Goal: Task Accomplishment & Management: Manage account settings

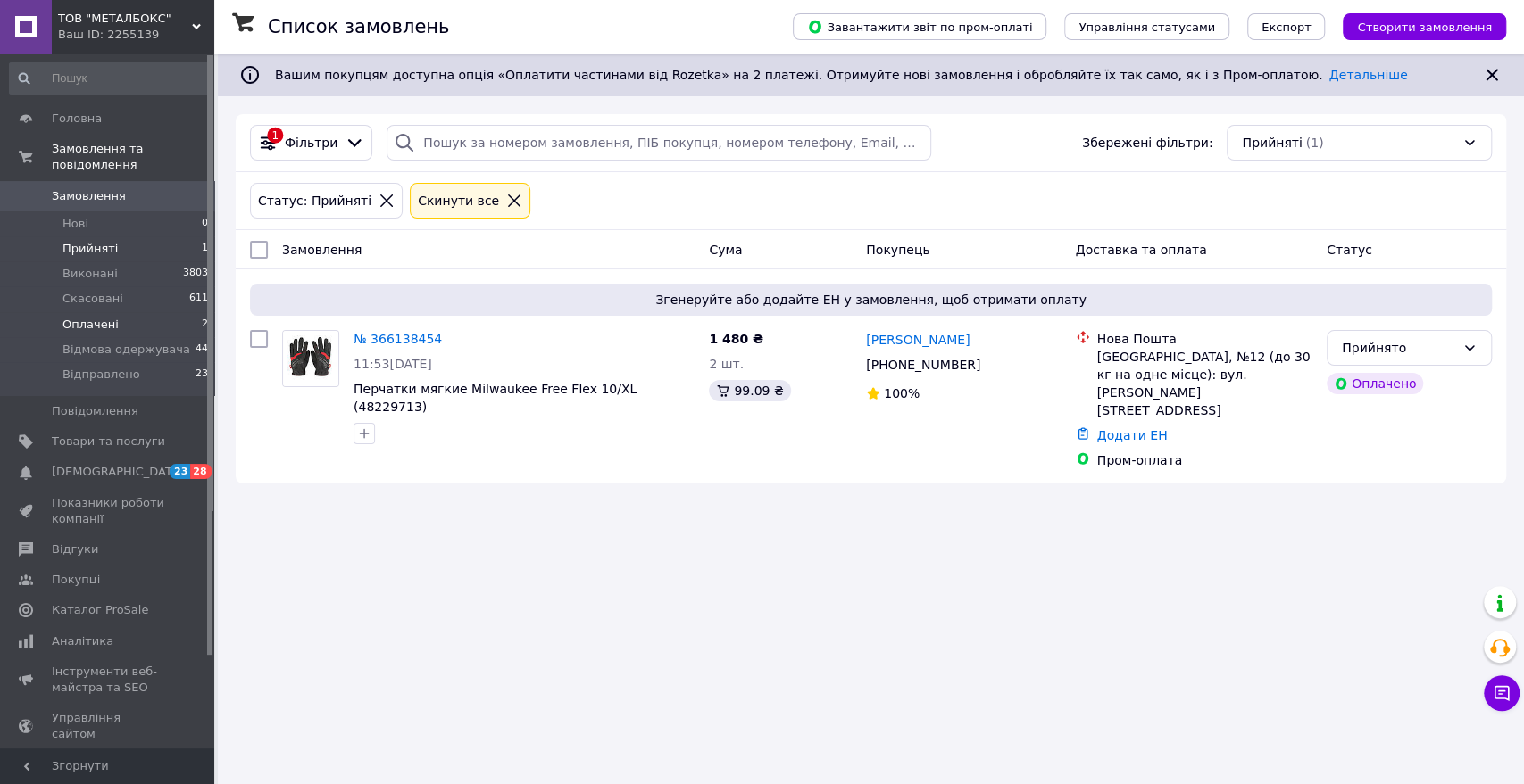
click at [133, 313] on li "Оплачені 2" at bounding box center [109, 325] width 219 height 25
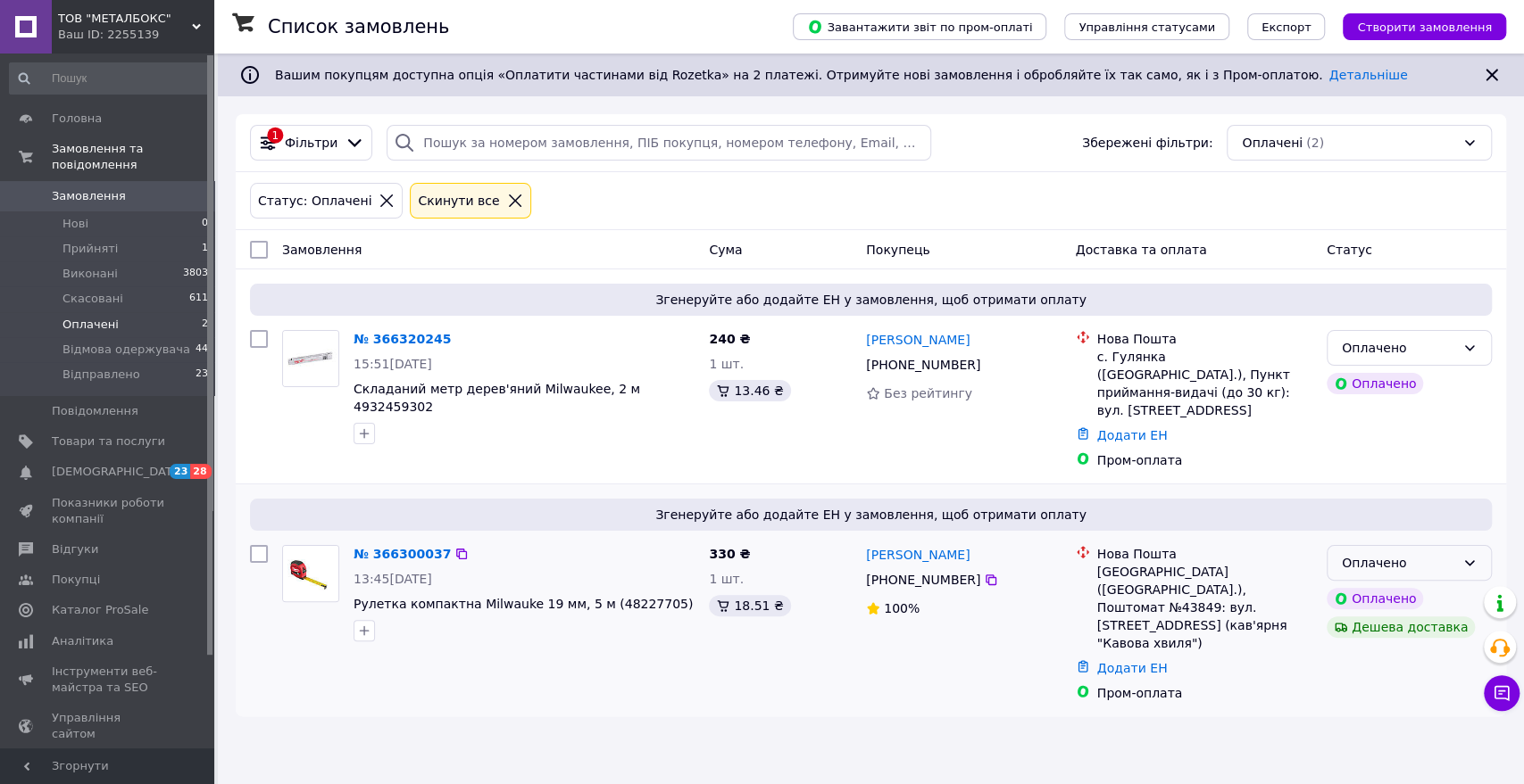
click at [1471, 556] on icon at bounding box center [1470, 563] width 14 height 14
click at [1393, 580] on li "Прийнято" at bounding box center [1410, 583] width 164 height 32
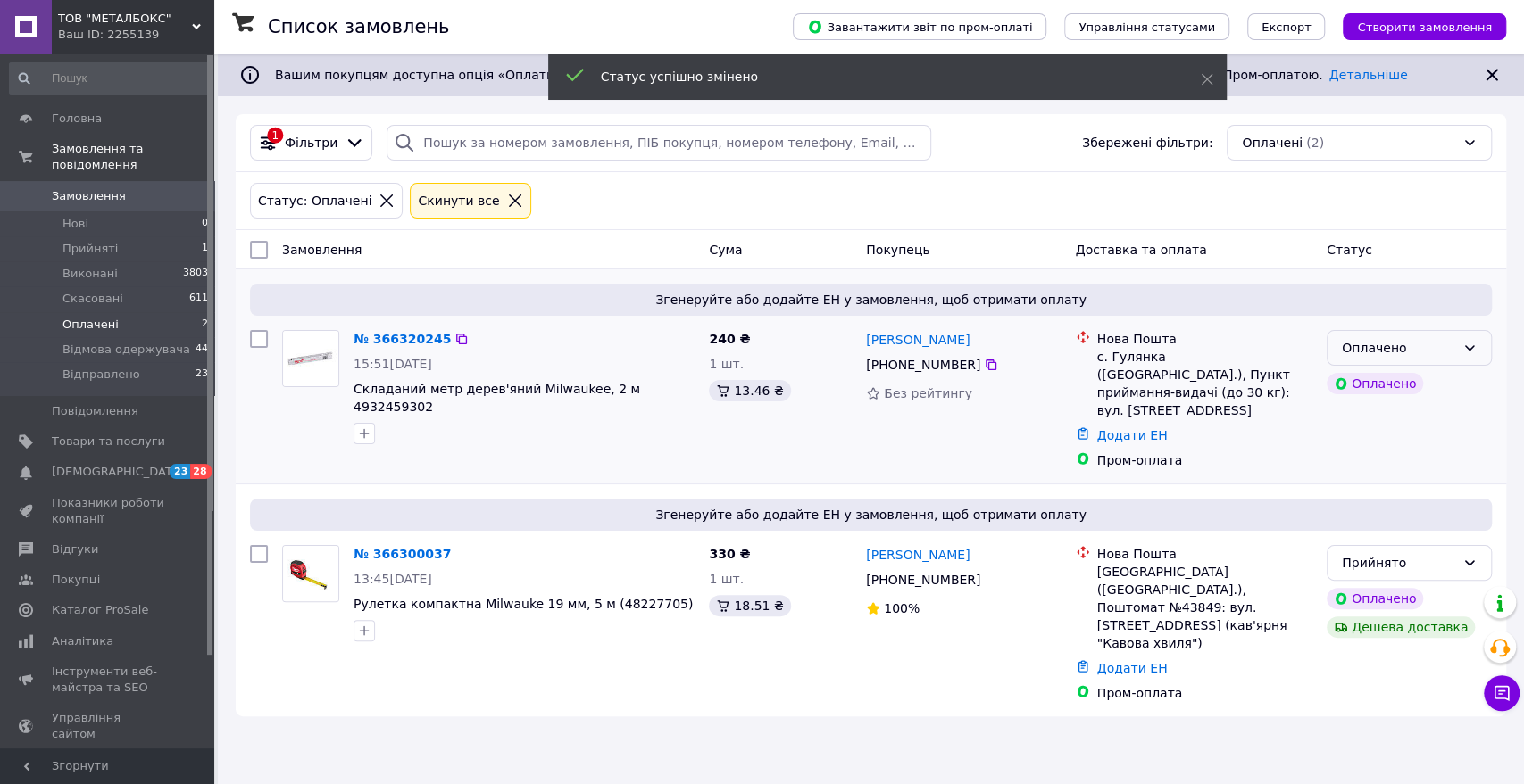
click at [1441, 342] on div "Оплачено" at bounding box center [1398, 349] width 113 height 20
click at [1379, 383] on li "Прийнято" at bounding box center [1410, 387] width 164 height 32
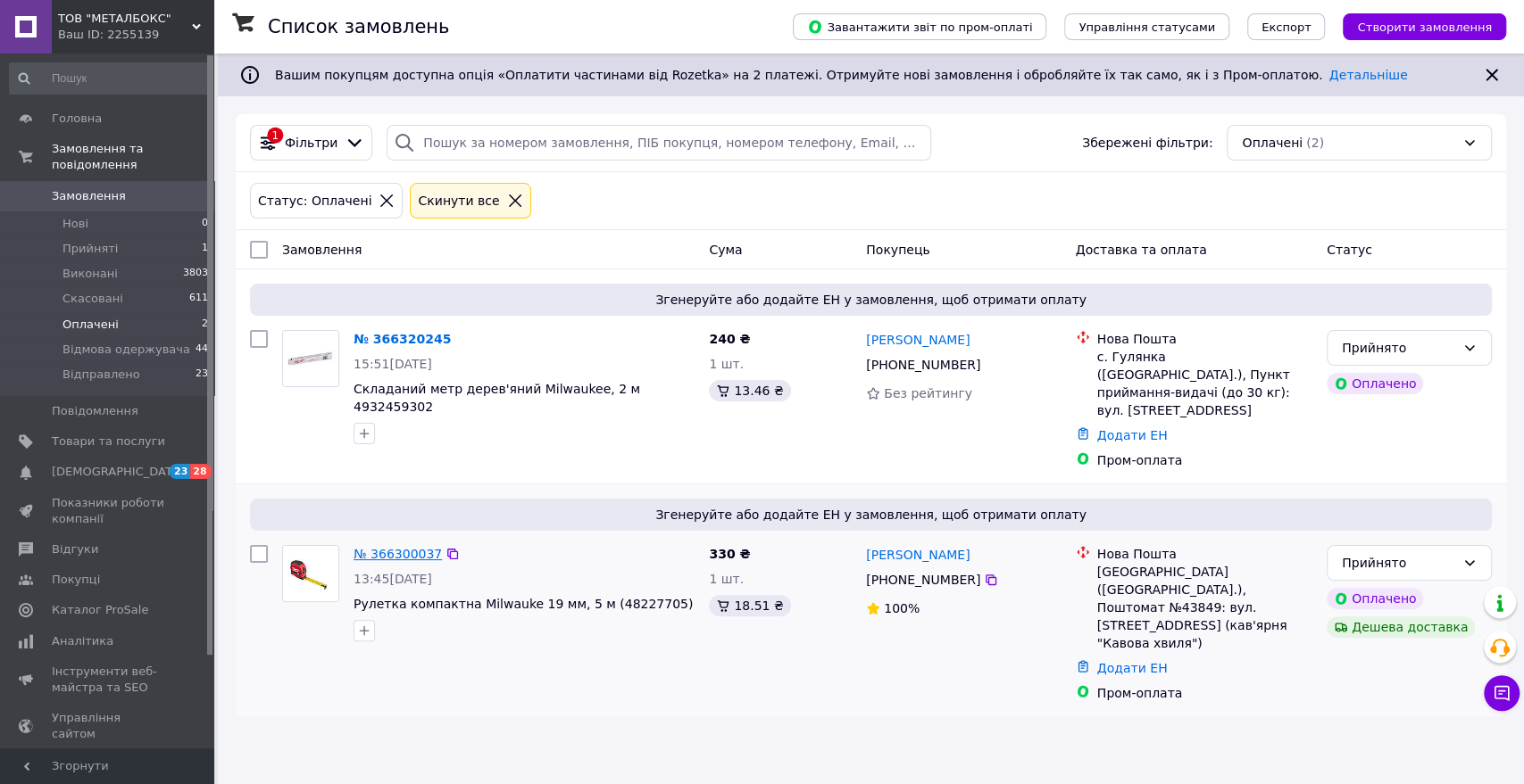
click at [406, 547] on link "№ 366300037" at bounding box center [398, 554] width 88 height 14
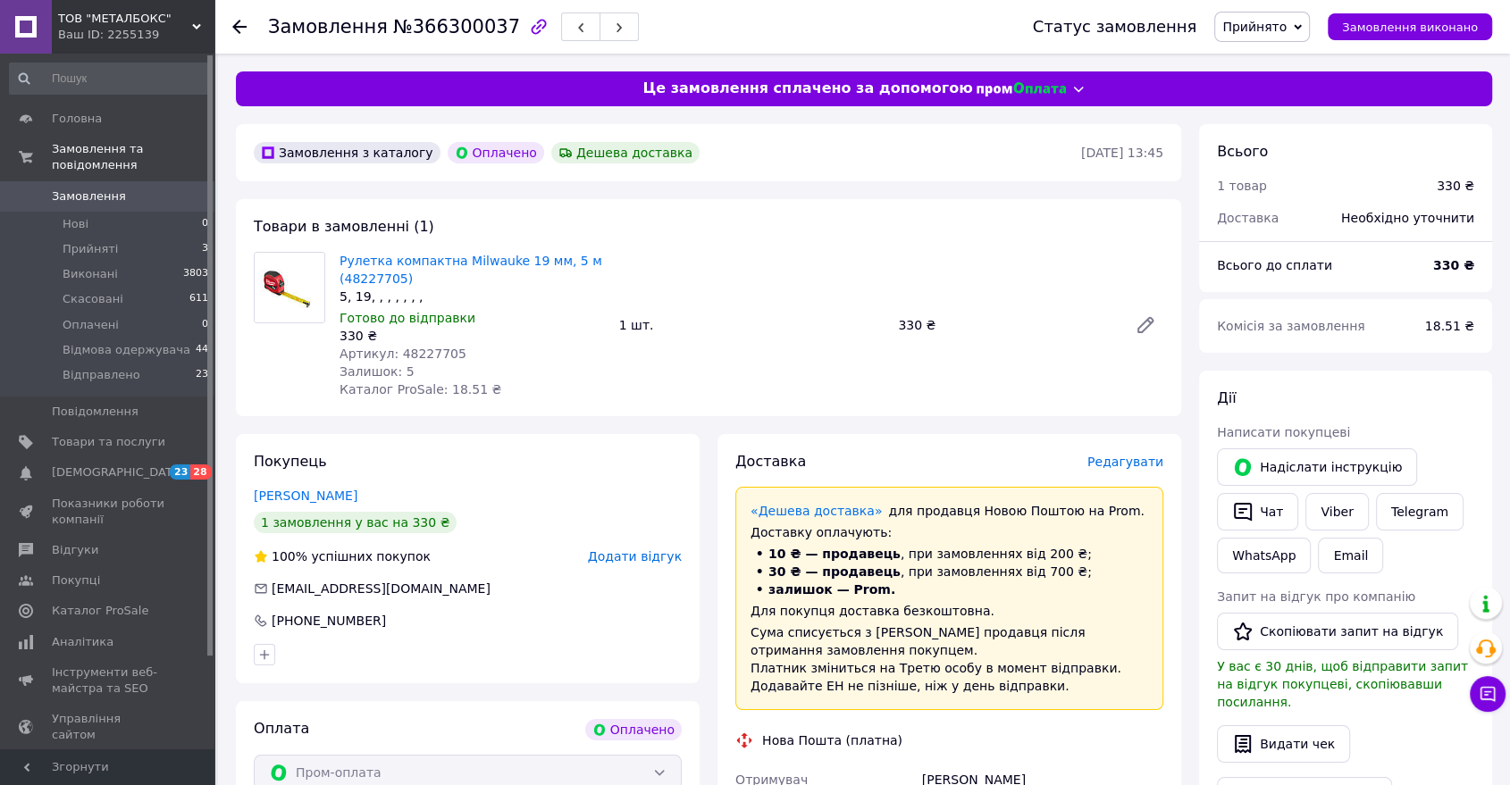
click at [420, 357] on span "Артикул: 48227705" at bounding box center [403, 354] width 127 height 14
copy span "48227705"
click at [419, 358] on span "Артикул: 48227705" at bounding box center [403, 354] width 127 height 14
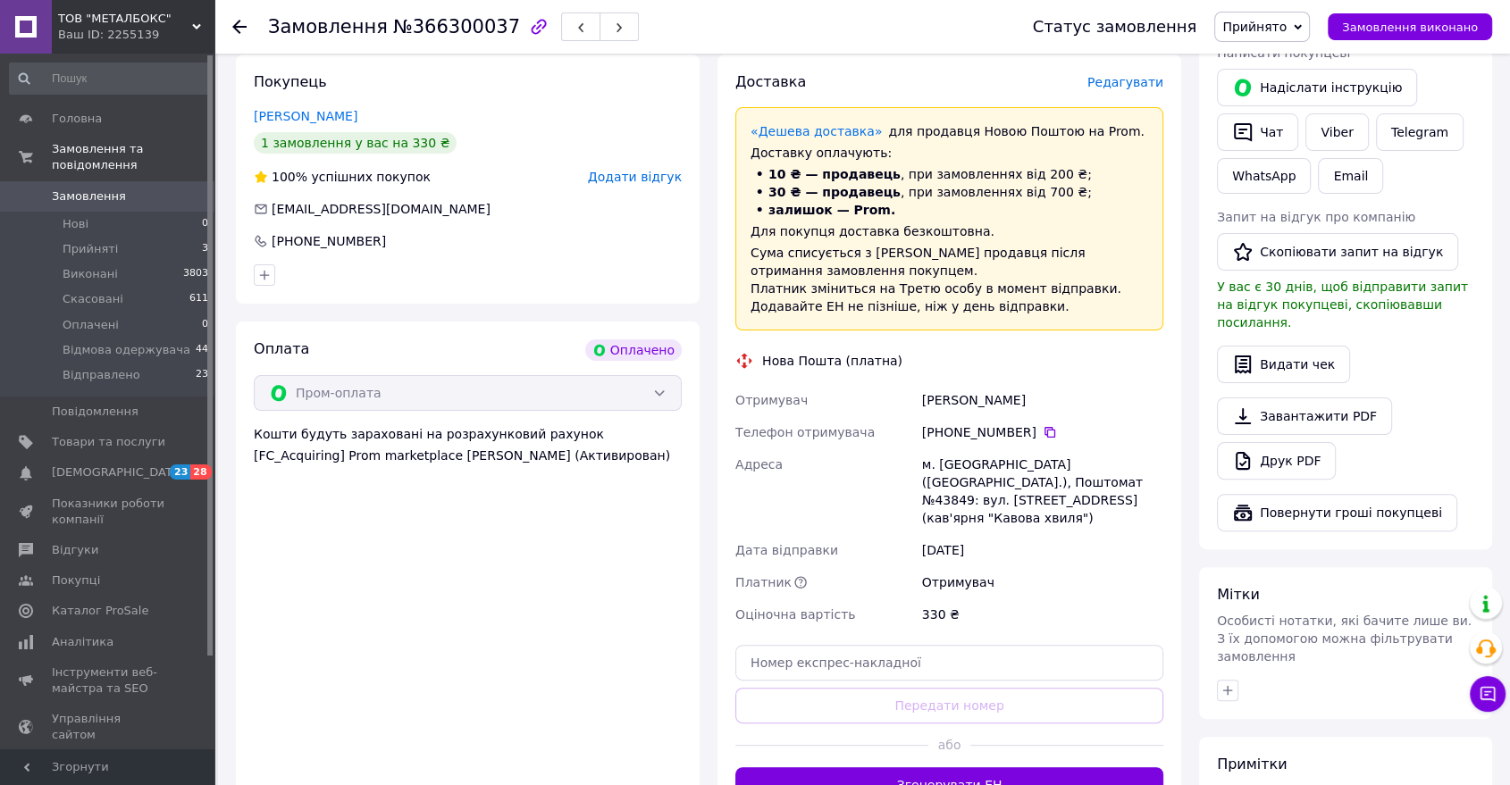
scroll to position [496, 0]
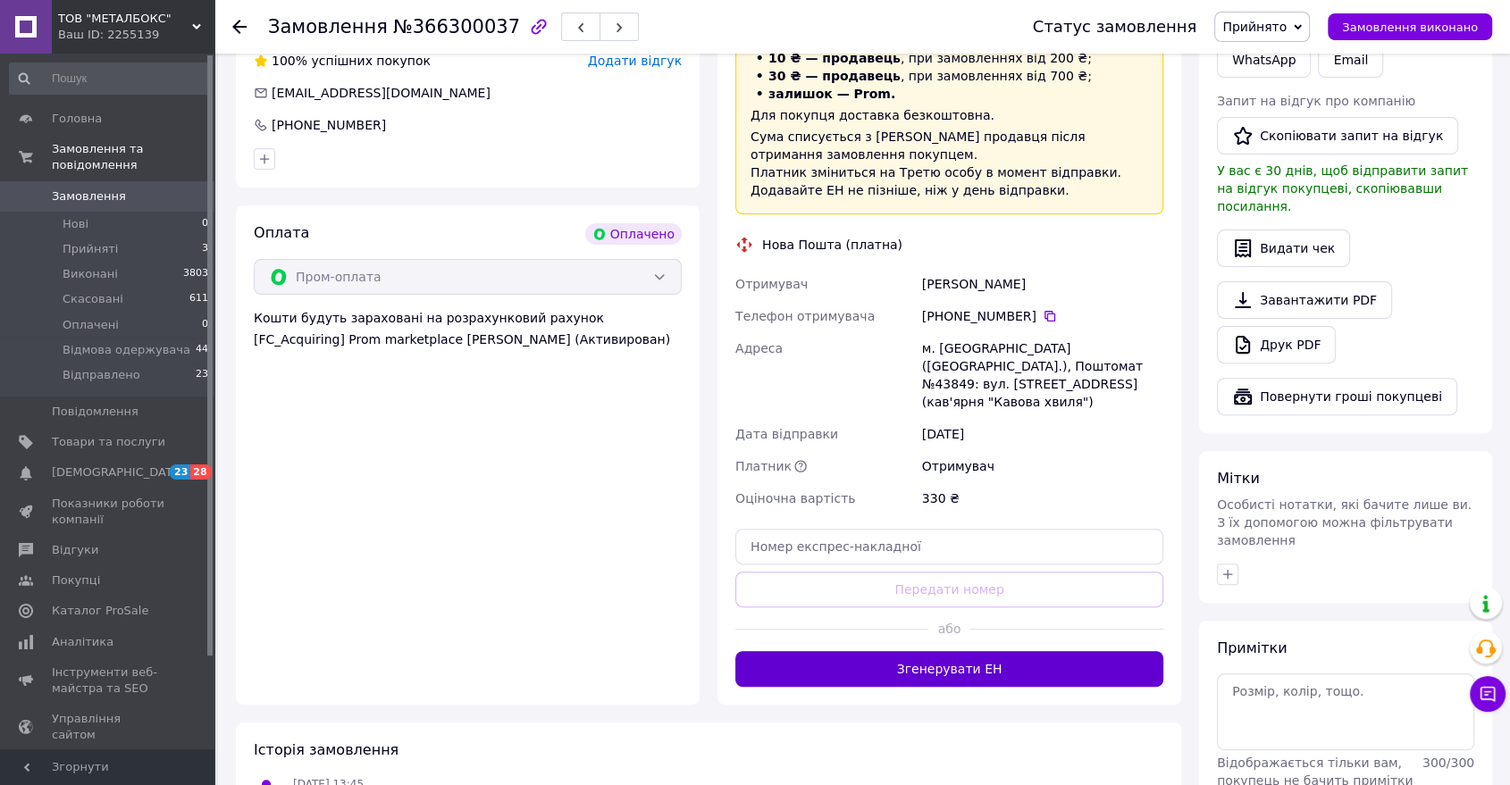
click at [971, 651] on button "Згенерувати ЕН" at bounding box center [949, 669] width 428 height 36
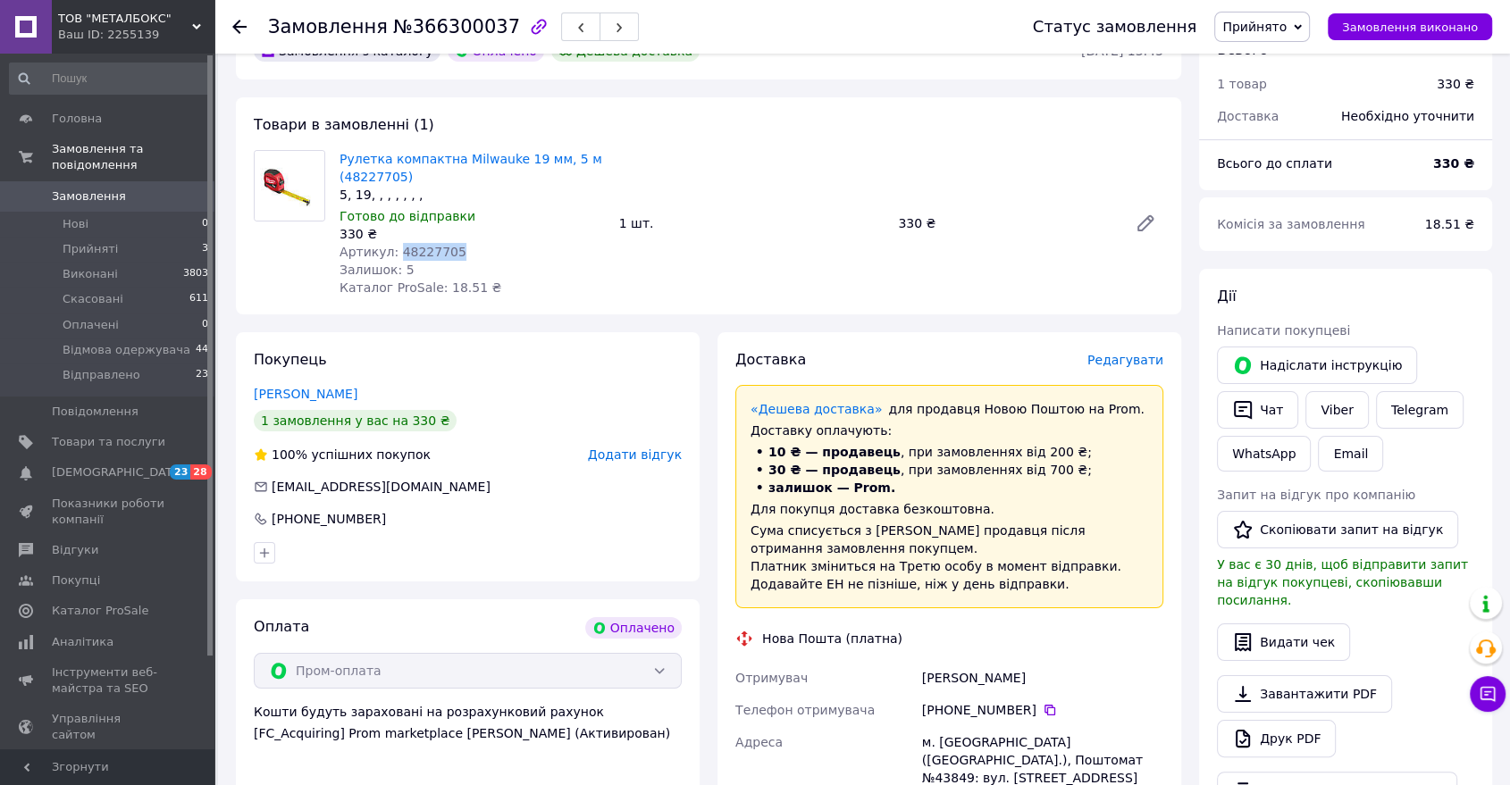
scroll to position [99, 0]
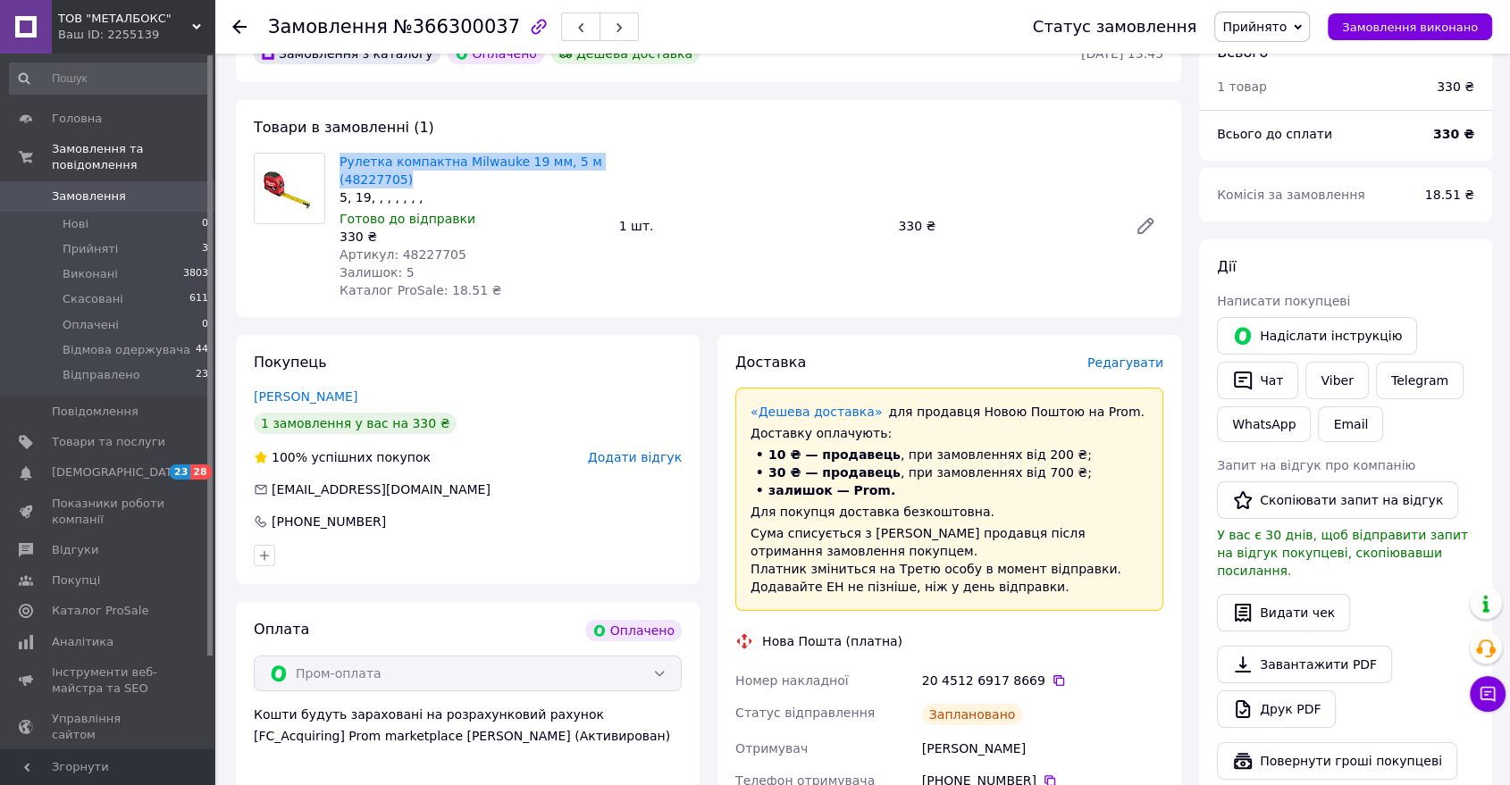
drag, startPoint x: 407, startPoint y: 174, endPoint x: 335, endPoint y: 156, distance: 74.5
click at [335, 156] on div "Рулетка компактна Milwauke 19 мм, 5 м (48227705) 5, 19, , , , , , , Готово до в…" at bounding box center [472, 226] width 280 height 154
click at [1327, 378] on link "Viber" at bounding box center [1336, 381] width 63 height 38
click at [1271, 25] on span "Прийнято" at bounding box center [1254, 27] width 64 height 14
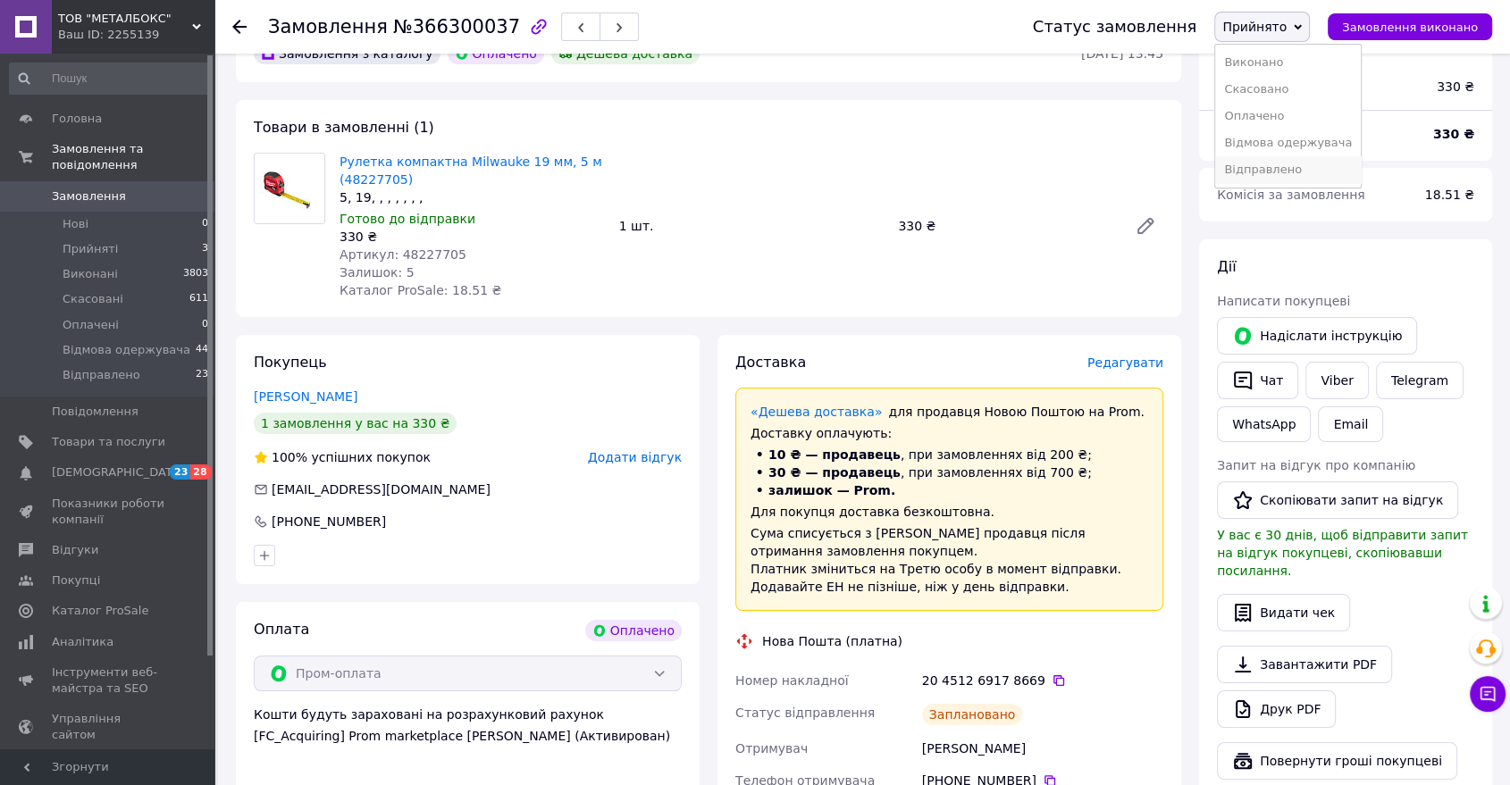
click at [1296, 168] on li "Відправлено" at bounding box center [1288, 169] width 146 height 27
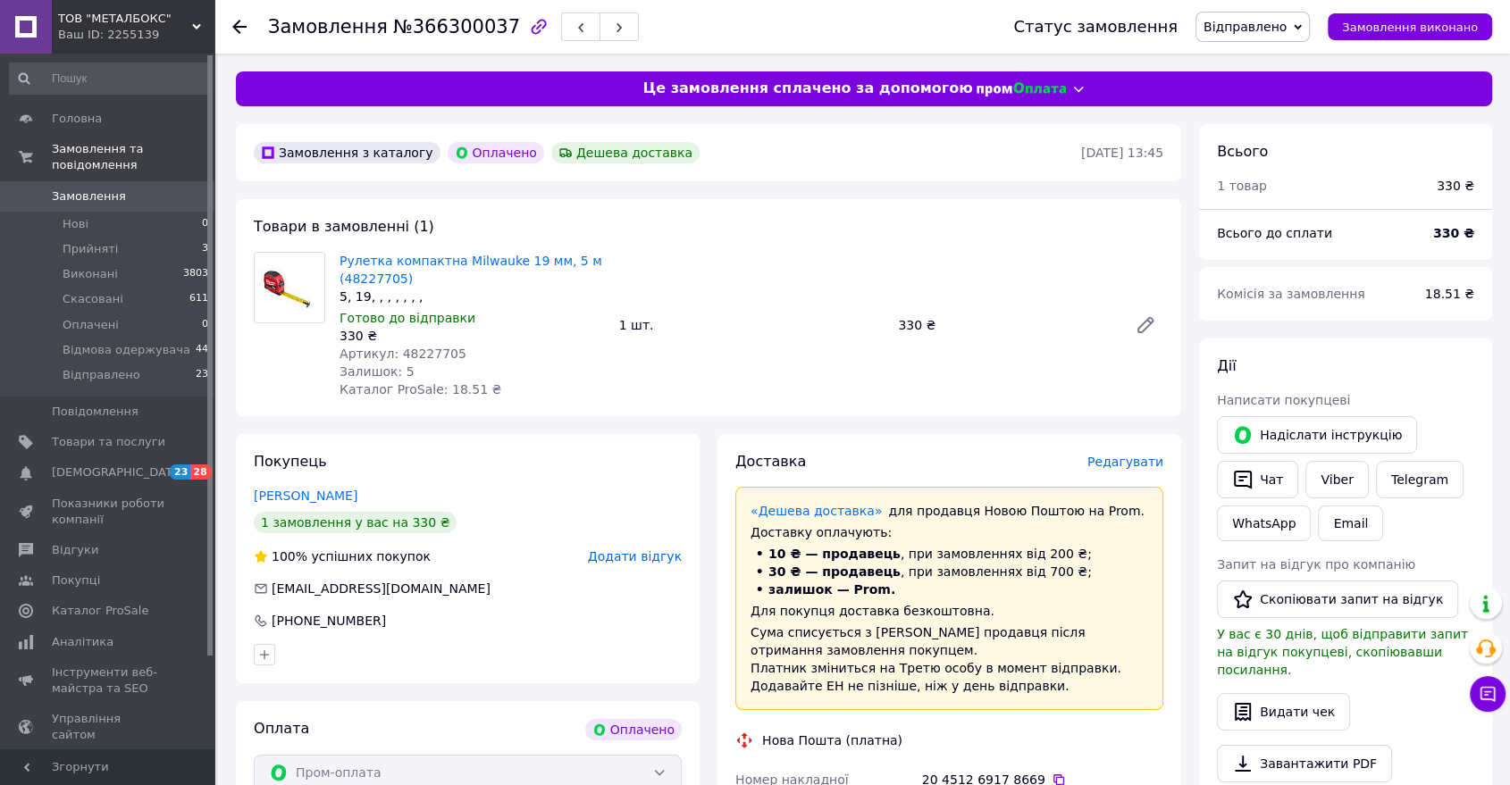
click at [448, 25] on span "№366300037" at bounding box center [456, 26] width 127 height 21
copy span "366300037"
click at [238, 28] on icon at bounding box center [239, 27] width 14 height 14
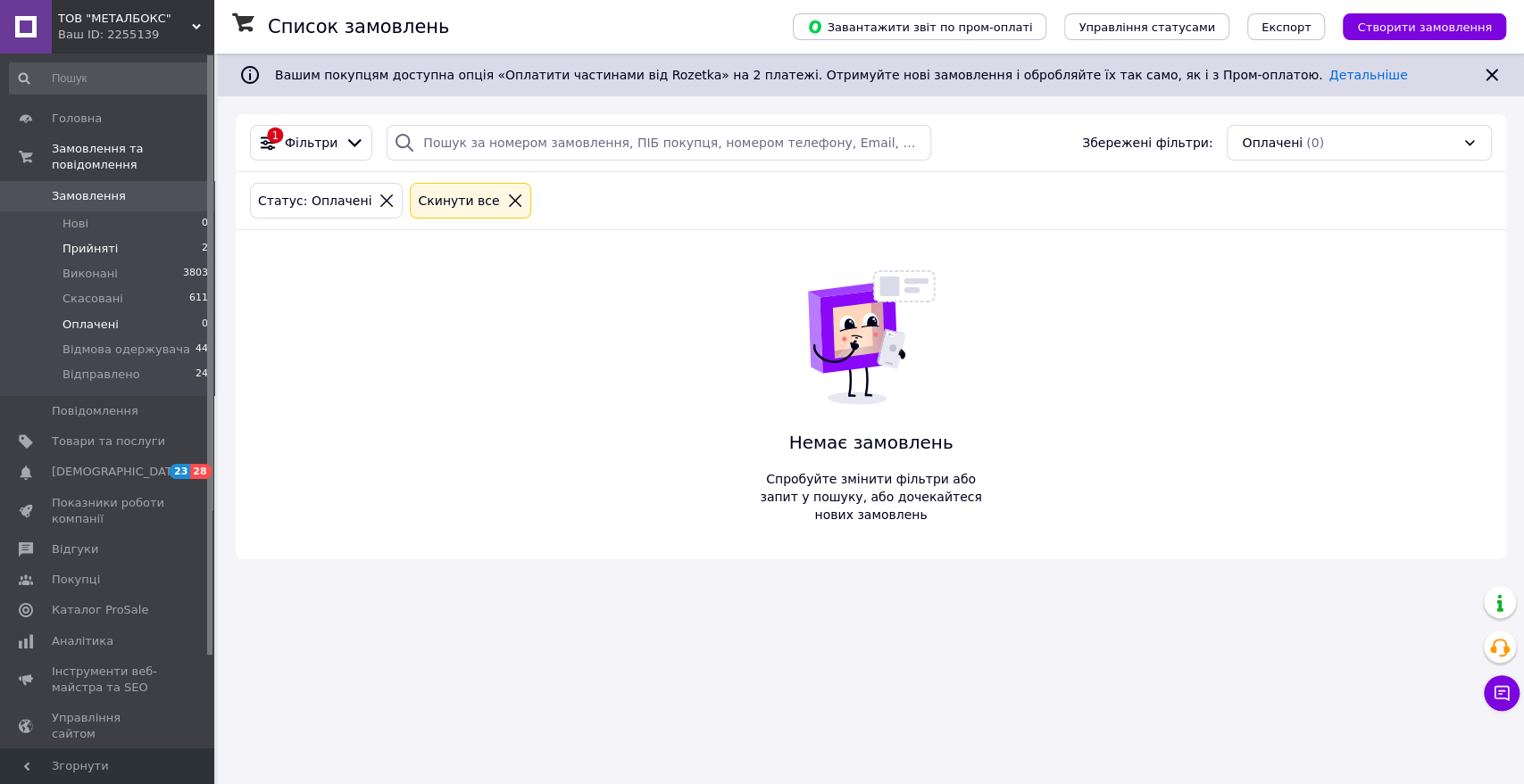
click at [111, 241] on span "Прийняті" at bounding box center [90, 249] width 55 height 16
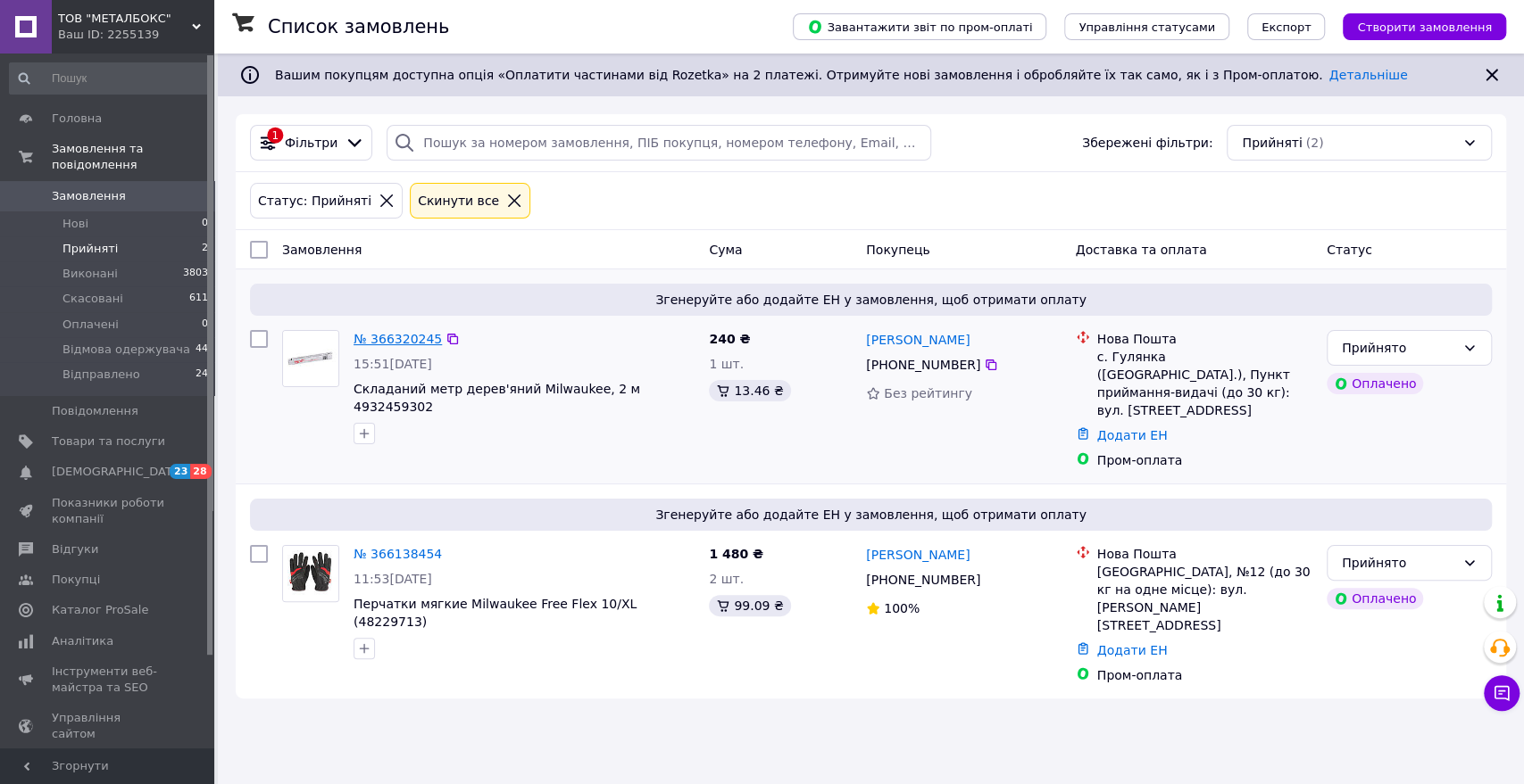
click at [386, 342] on link "№ 366320245" at bounding box center [398, 339] width 88 height 14
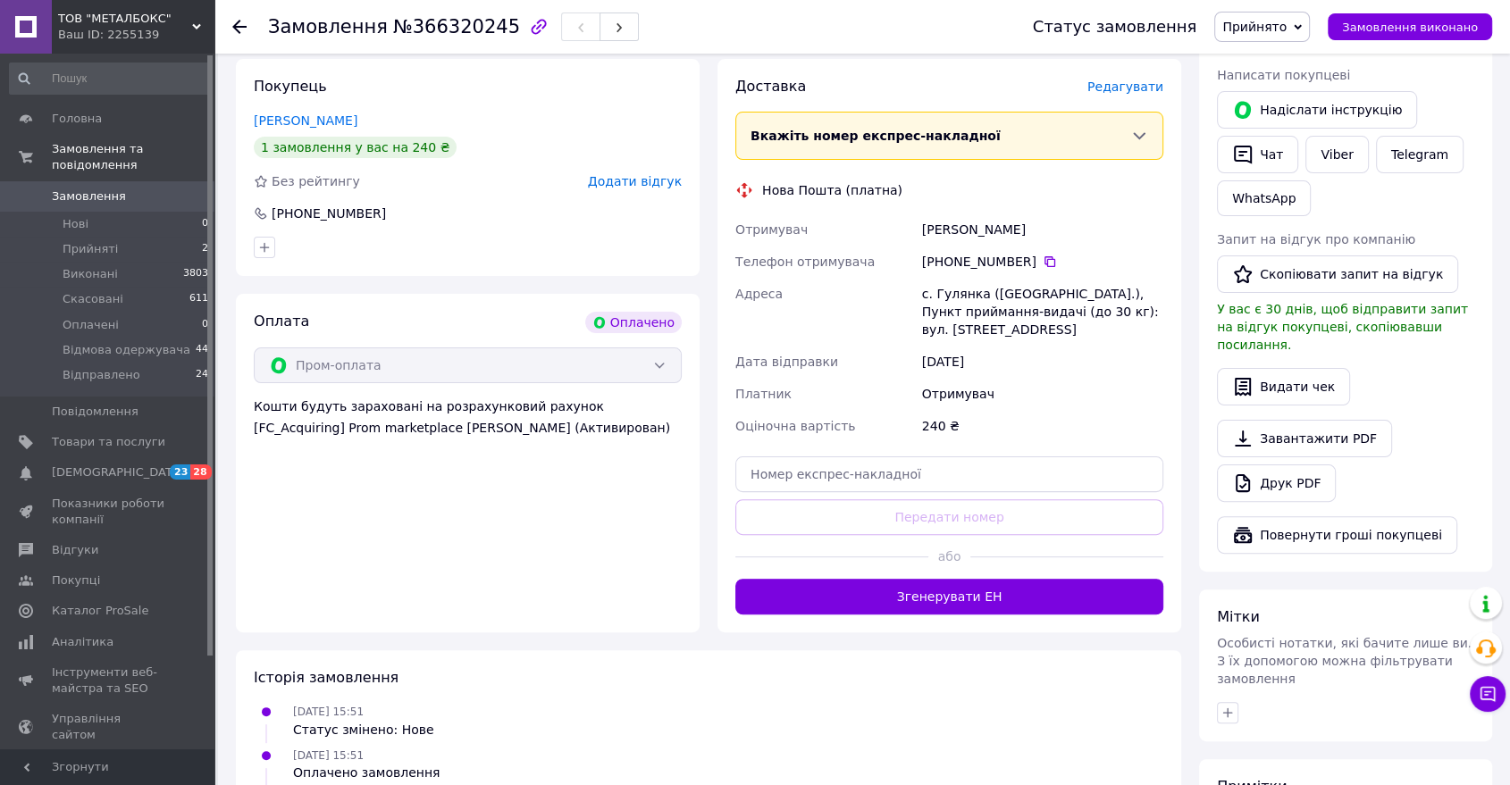
scroll to position [397, 0]
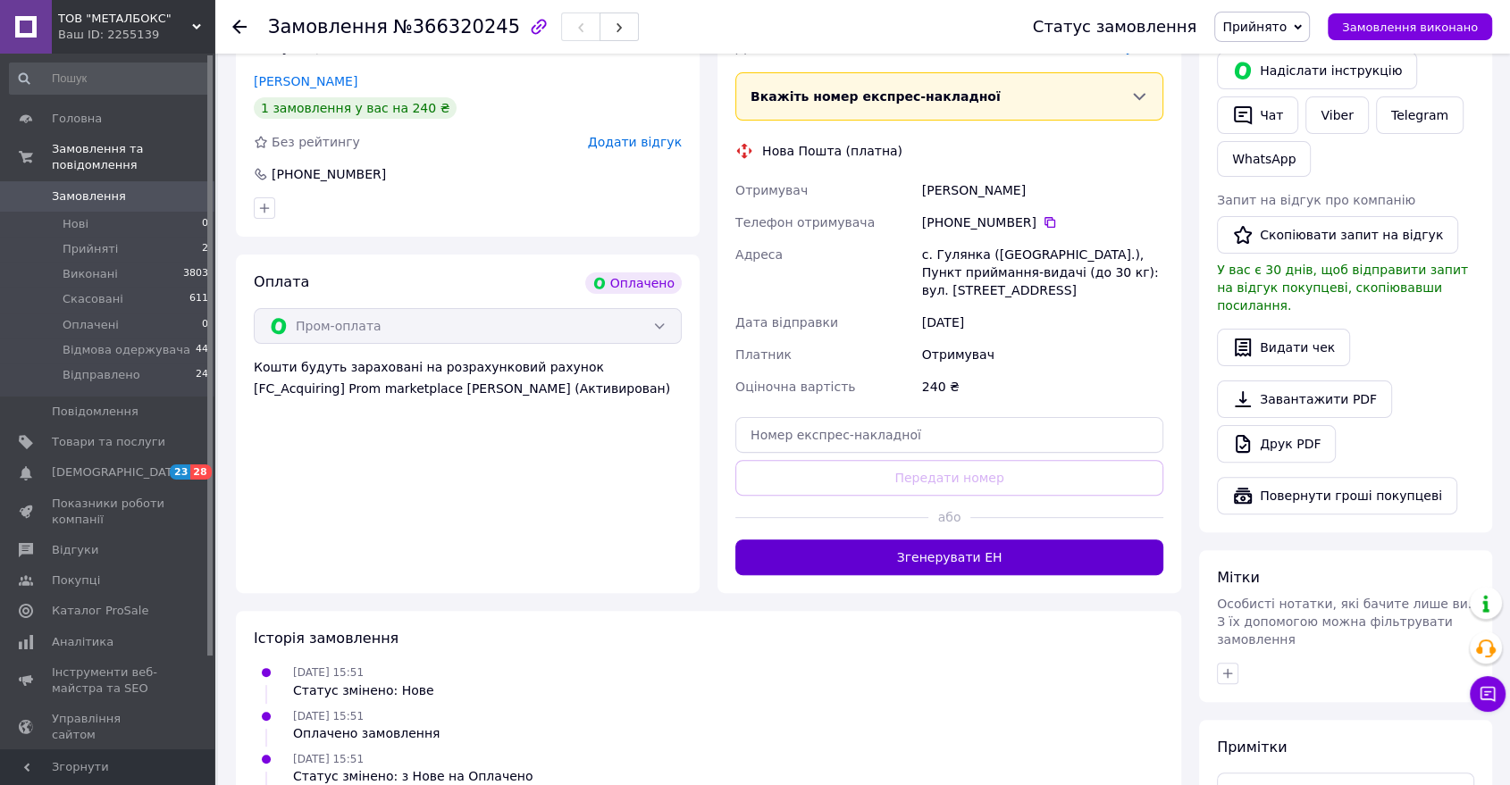
click at [1006, 549] on button "Згенерувати ЕН" at bounding box center [949, 558] width 428 height 36
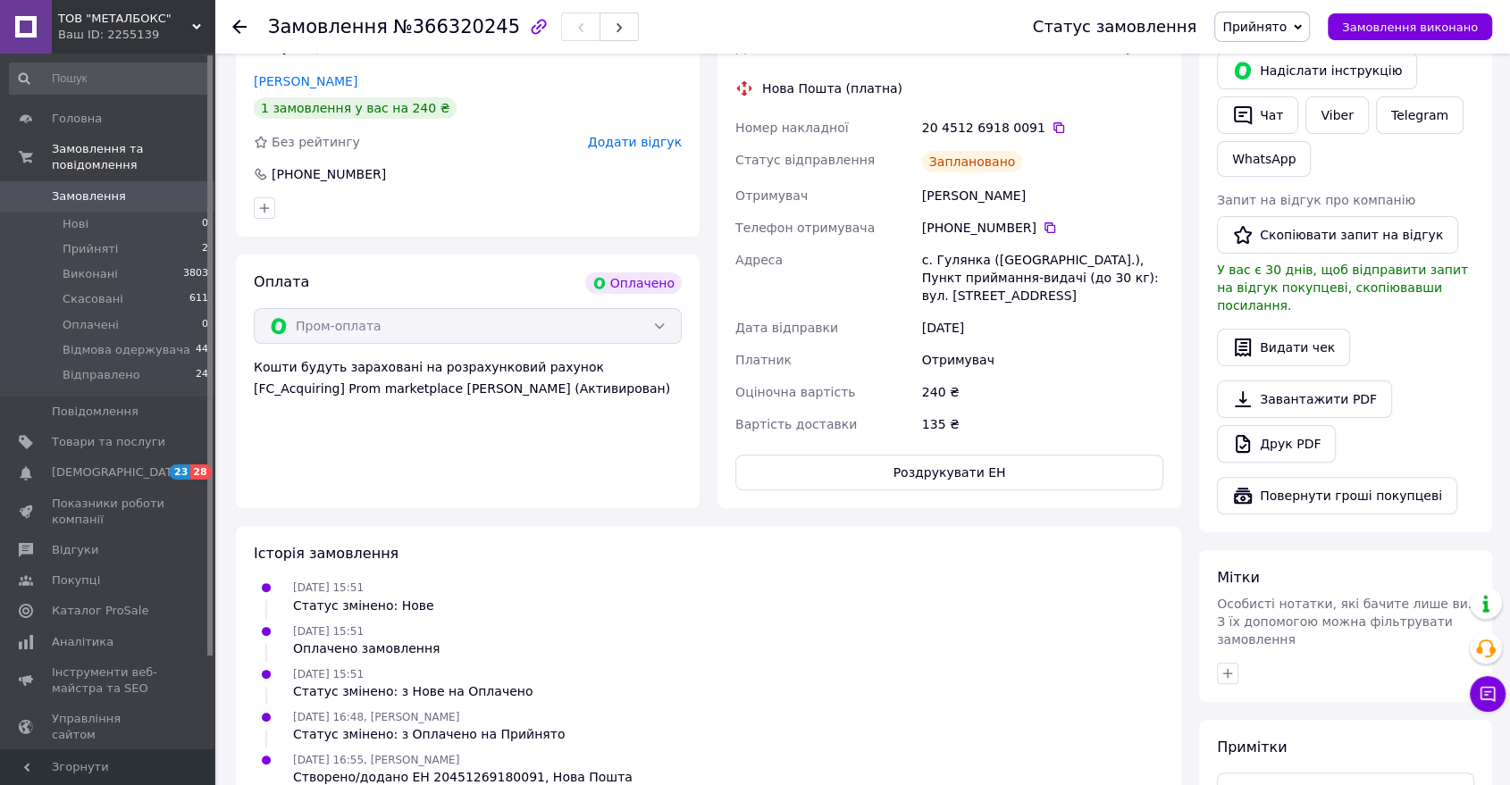
scroll to position [0, 0]
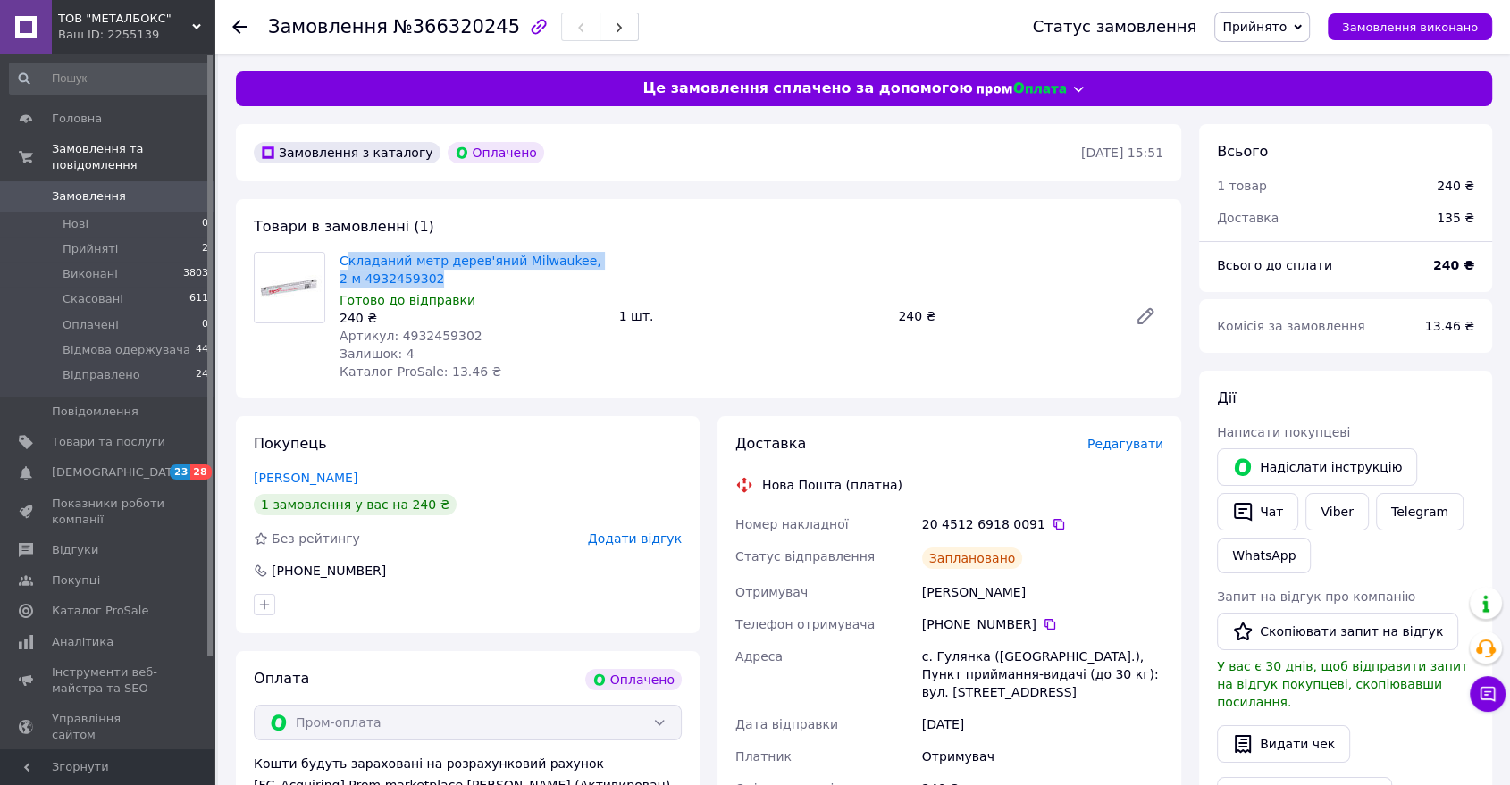
drag, startPoint x: 432, startPoint y: 277, endPoint x: 343, endPoint y: 250, distance: 93.3
click at [343, 250] on div "Складаний метр дерев'яний Milwaukee, 2 м 4932459302 Готово до відправки 240 ₴ А…" at bounding box center [472, 316] width 280 height 136
copy link "кладаний метр дерев'яний Milwaukee, 2 м 4932459302"
click at [439, 286] on span "Складаний метр дерев'яний Milwaukee, 2 м 4932459302" at bounding box center [472, 270] width 265 height 36
drag, startPoint x: 382, startPoint y: 263, endPoint x: 331, endPoint y: 255, distance: 51.6
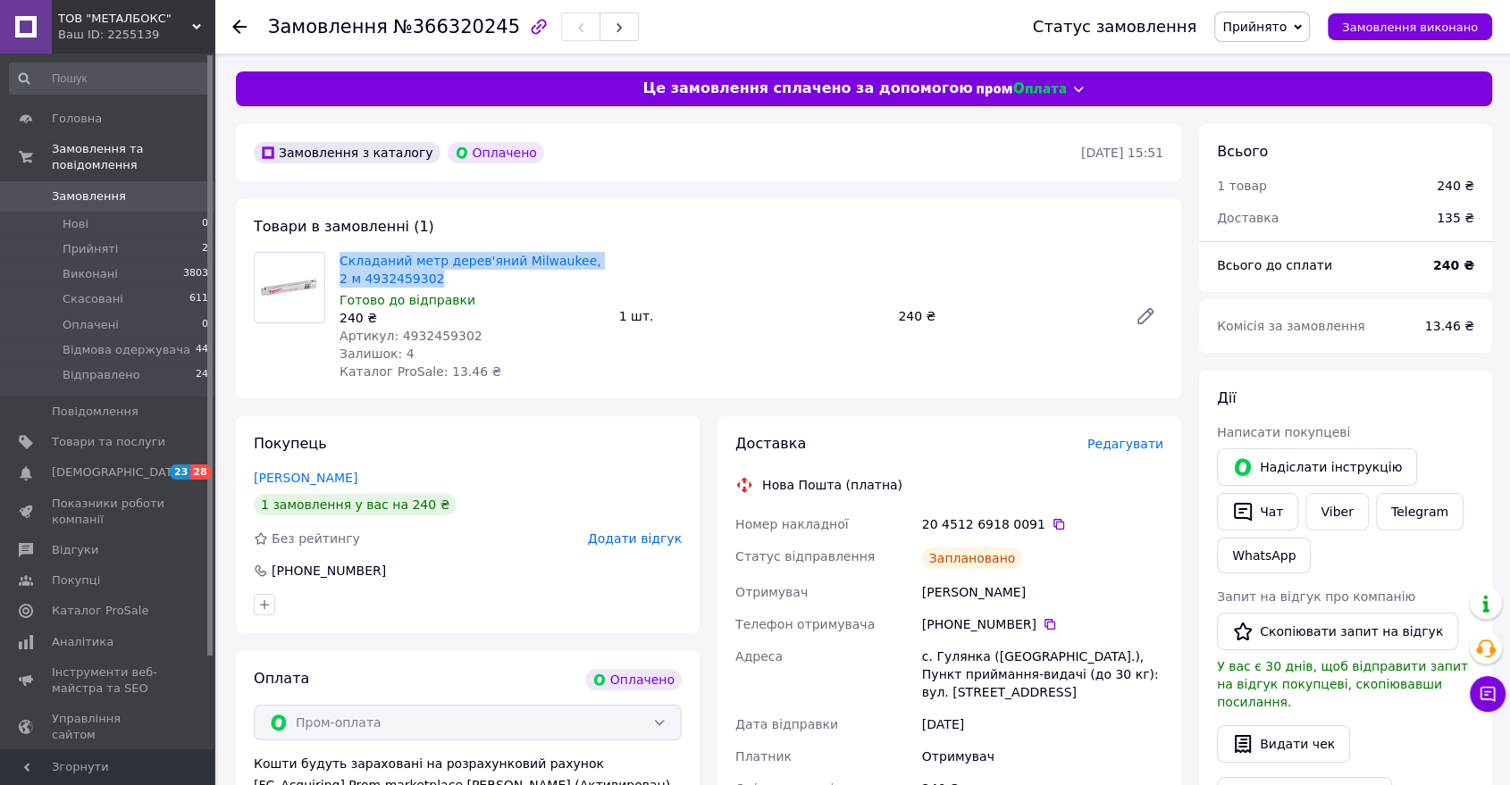
click at [332, 255] on div "Складаний метр дерев'яний Milwaukee, 2 м 4932459302 Готово до відправки 240 ₴ А…" at bounding box center [472, 316] width 280 height 136
copy link "Складаний метр дерев'яний Milwaukee, 2 м 4932459302"
click at [1344, 508] on link "Viber" at bounding box center [1336, 512] width 63 height 38
click at [433, 20] on span "№366320245" at bounding box center [456, 26] width 127 height 21
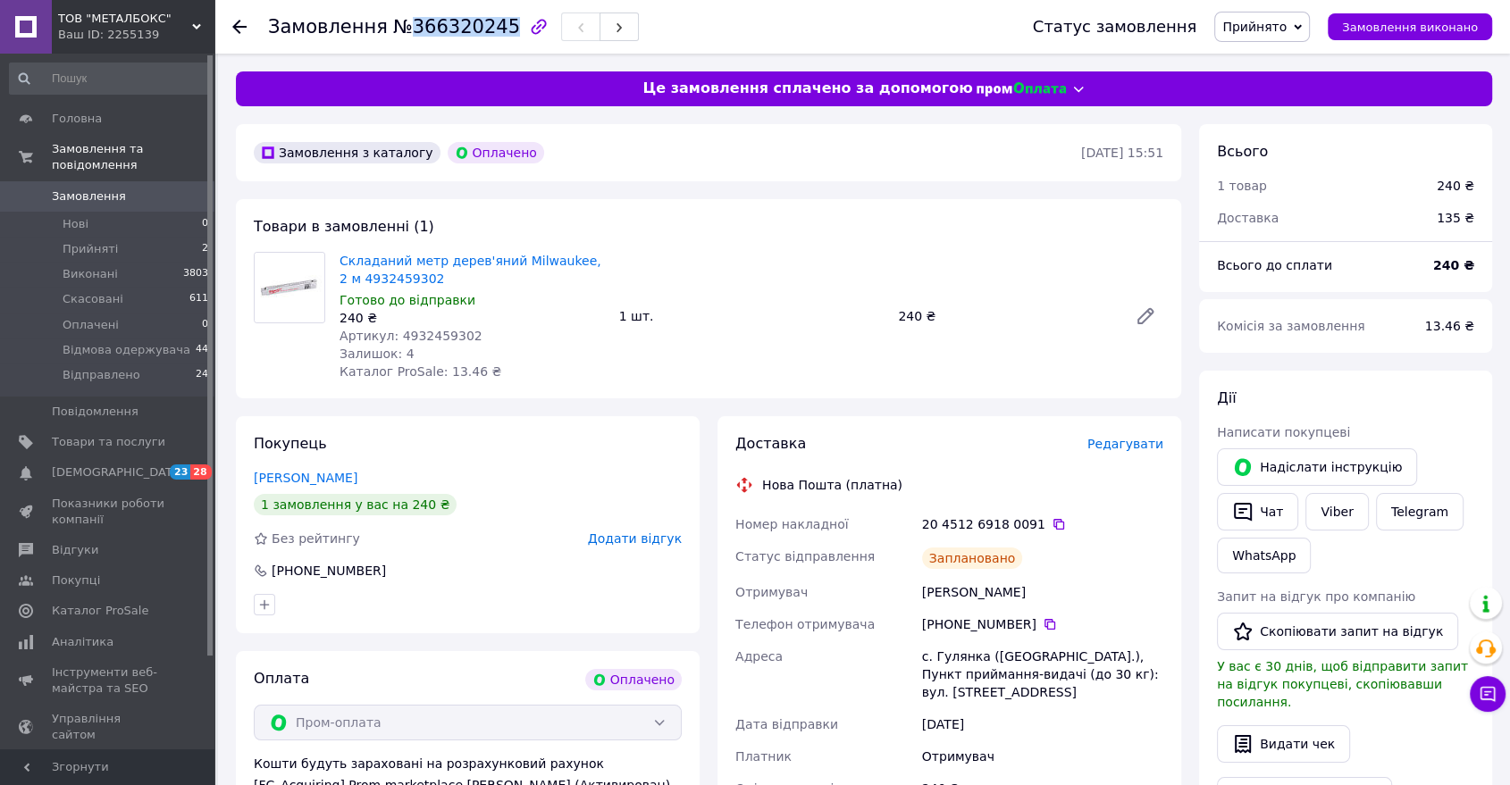
copy span "366320245"
click at [431, 338] on span "Артикул: 4932459302" at bounding box center [411, 336] width 143 height 14
copy span "4932459302"
click at [234, 20] on icon at bounding box center [239, 27] width 14 height 14
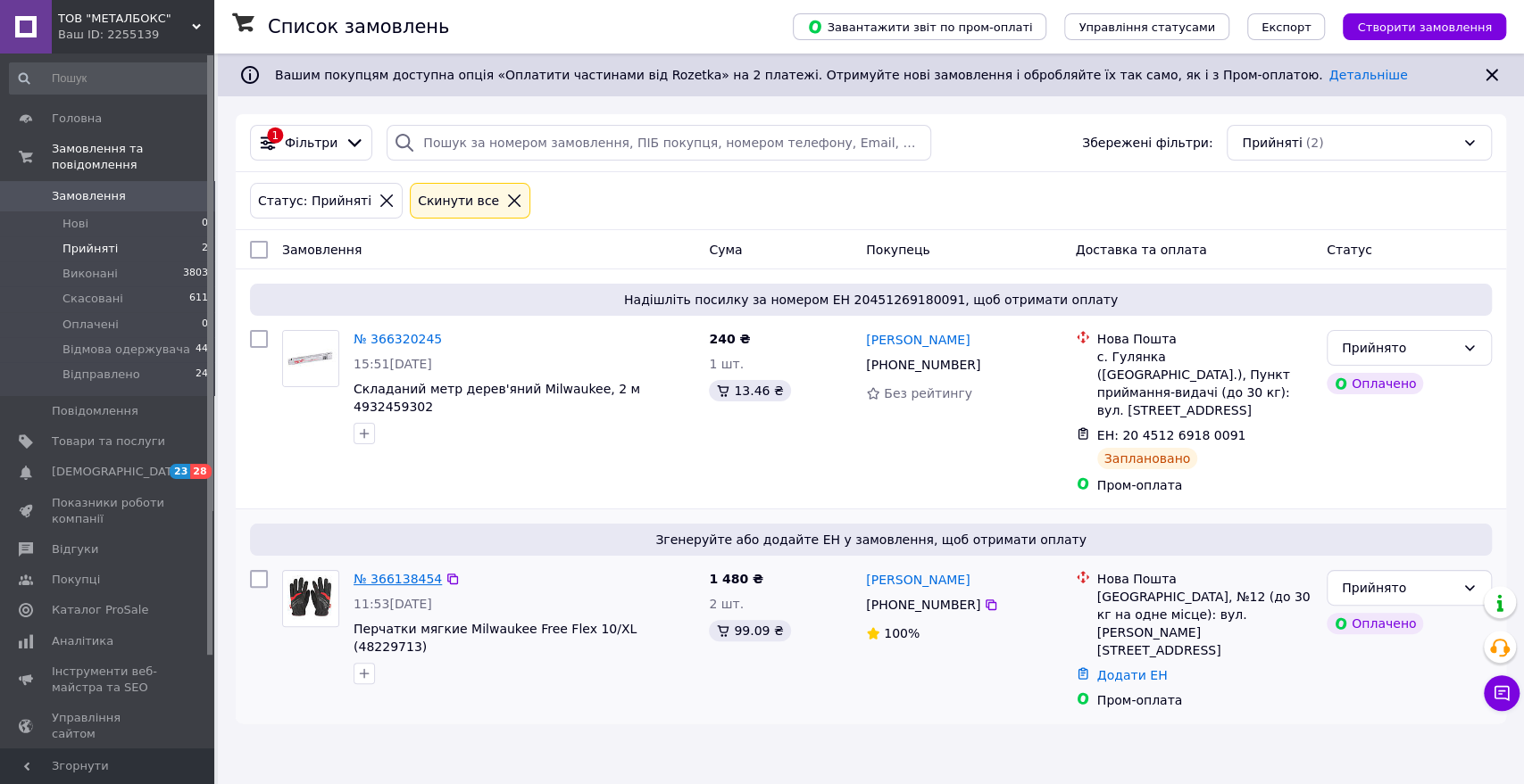
click at [405, 572] on link "№ 366138454" at bounding box center [398, 579] width 88 height 14
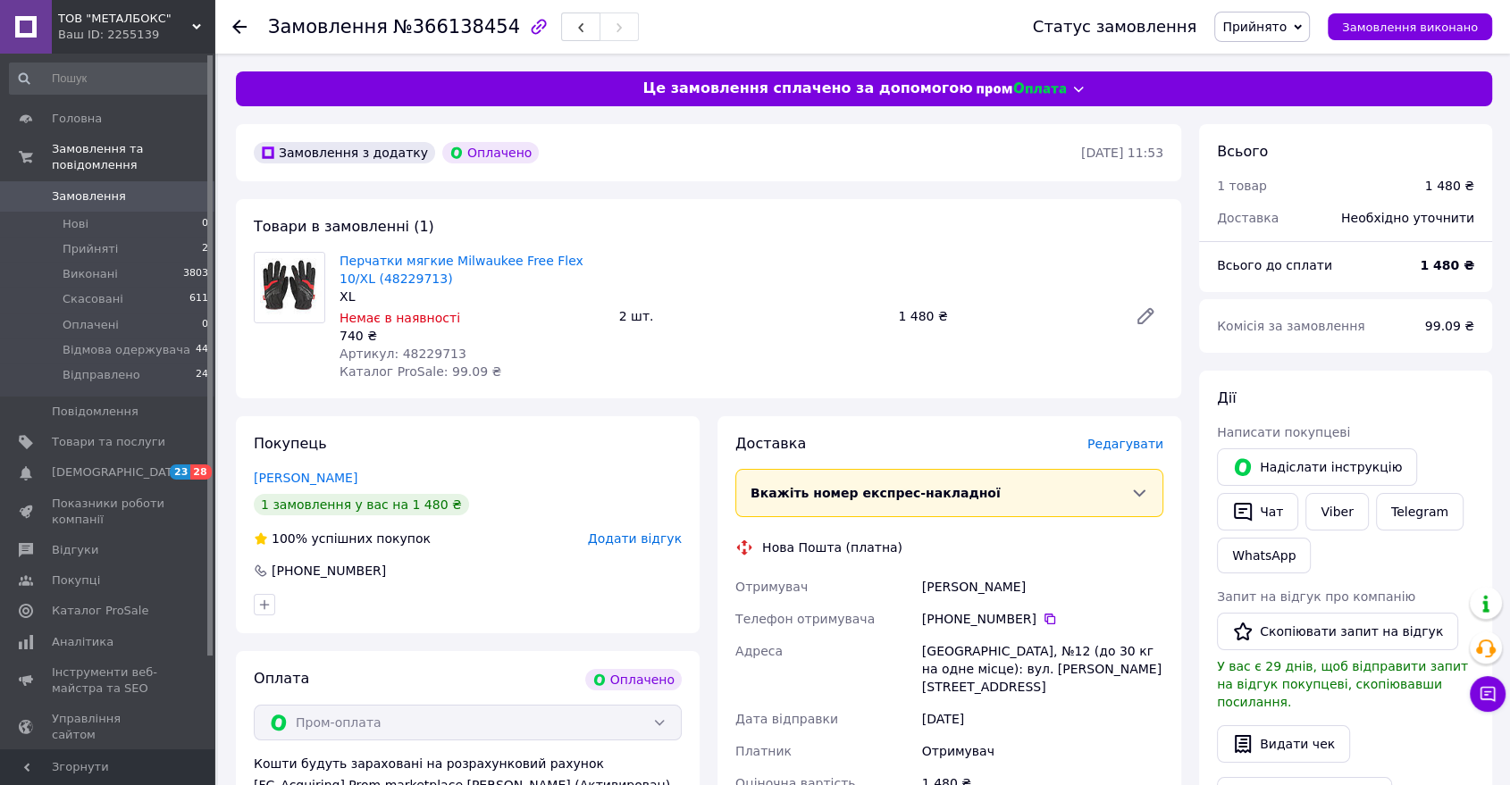
click at [412, 356] on span "Артикул: 48229713" at bounding box center [403, 354] width 127 height 14
copy span "48229713"
